Goal: Information Seeking & Learning: Learn about a topic

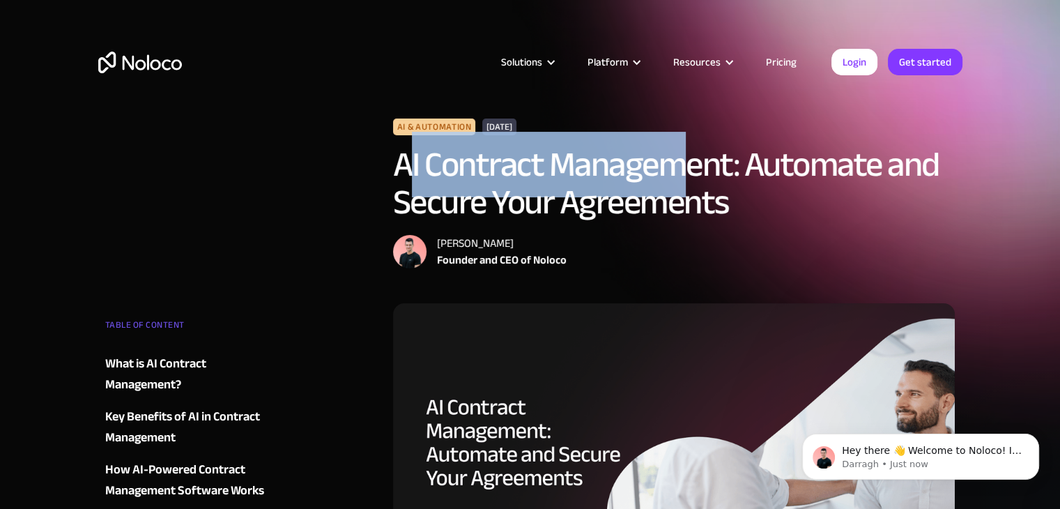
drag, startPoint x: 403, startPoint y: 162, endPoint x: 675, endPoint y: 164, distance: 271.8
click at [675, 164] on h1 "AI Contract Management: Automate and Secure Your Agreements" at bounding box center [674, 183] width 562 height 75
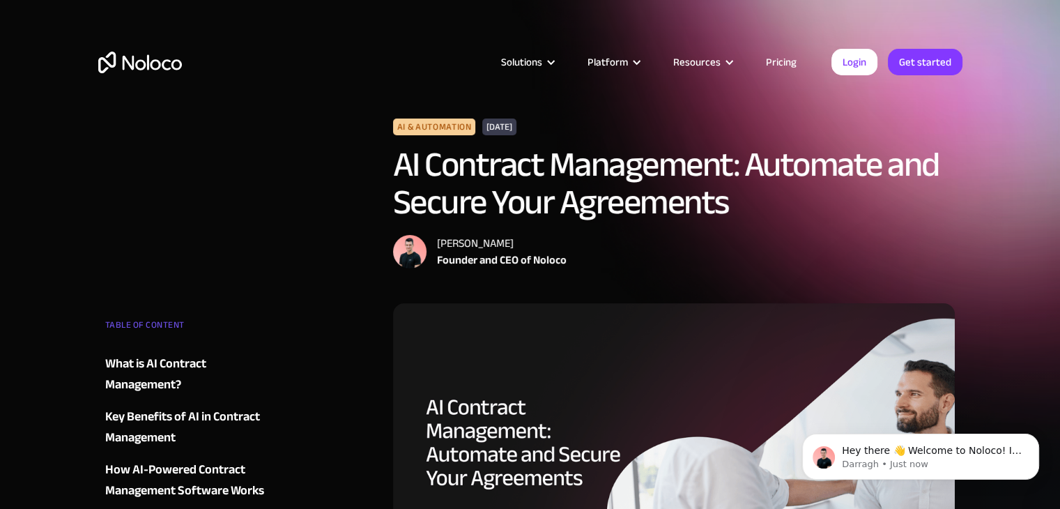
click at [487, 199] on h1 "AI Contract Management: Automate and Secure Your Agreements" at bounding box center [674, 183] width 562 height 75
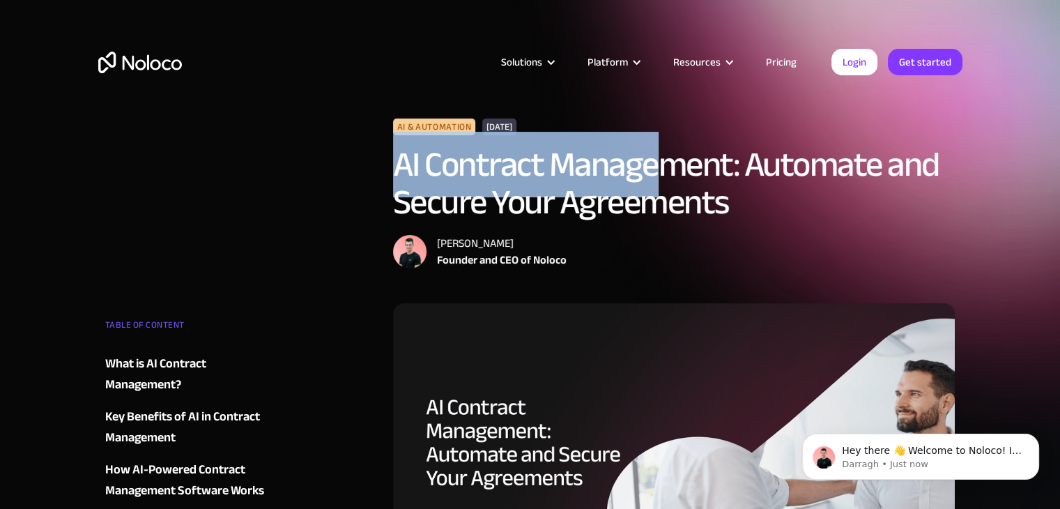
drag, startPoint x: 398, startPoint y: 167, endPoint x: 656, endPoint y: 193, distance: 259.2
click at [656, 193] on h1 "AI Contract Management: Automate and Secure Your Agreements" at bounding box center [674, 183] width 562 height 75
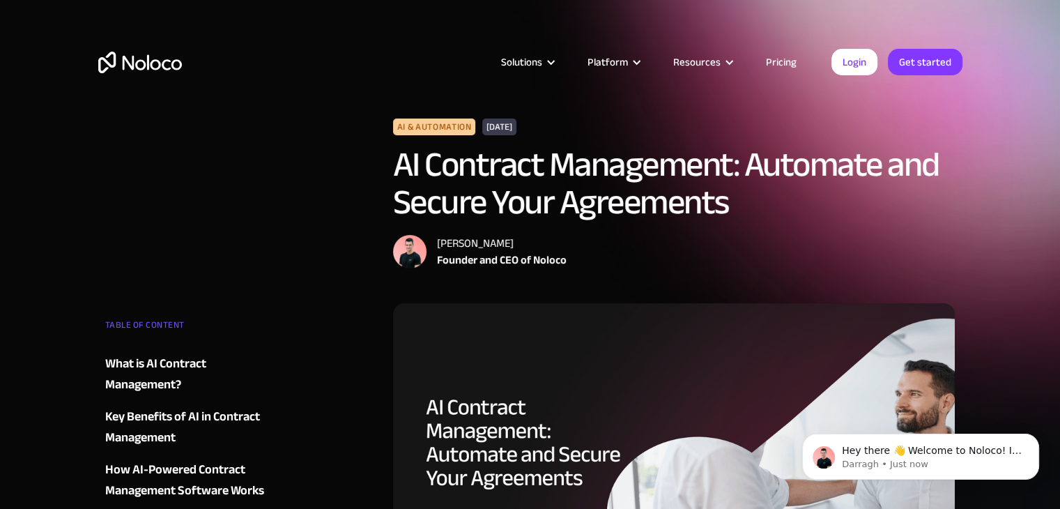
click at [730, 170] on h1 "AI Contract Management: Automate and Secure Your Agreements" at bounding box center [674, 183] width 562 height 75
click at [779, 56] on link "Pricing" at bounding box center [782, 62] width 66 height 18
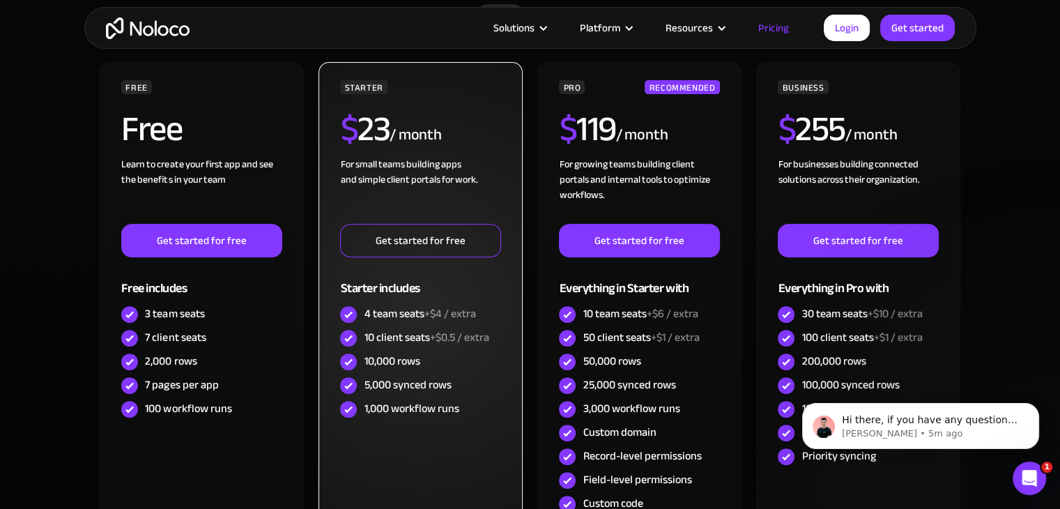
scroll to position [488, 0]
